Goal: Find specific page/section: Find specific page/section

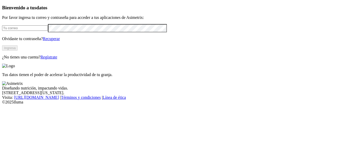
type input "[EMAIL_ADDRESS][DOMAIN_NAME]"
click at [18, 51] on button "Ingresa" at bounding box center [10, 47] width 16 height 5
